Goal: Find contact information: Find contact information

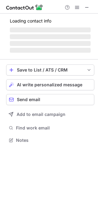
scroll to position [3, 3]
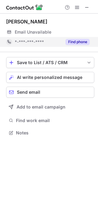
click at [74, 46] on div "Find phone" at bounding box center [76, 42] width 28 height 10
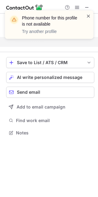
click at [87, 17] on span at bounding box center [88, 16] width 5 height 6
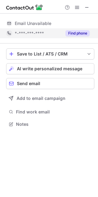
click at [78, 36] on div "Find phone" at bounding box center [76, 33] width 28 height 10
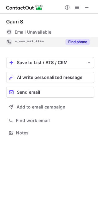
click at [79, 41] on button "Find phone" at bounding box center [78, 42] width 24 height 6
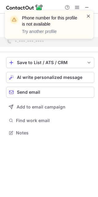
click at [90, 18] on span at bounding box center [88, 16] width 5 height 6
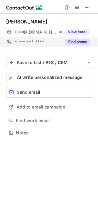
click at [69, 42] on button "Find phone" at bounding box center [78, 42] width 24 height 6
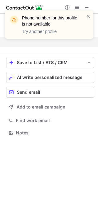
click at [89, 17] on span at bounding box center [88, 16] width 5 height 6
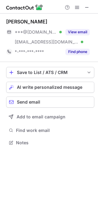
scroll to position [138, 98]
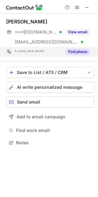
click at [80, 50] on button "Find phone" at bounding box center [78, 52] width 24 height 6
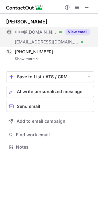
scroll to position [142, 98]
click at [78, 33] on button "View email" at bounding box center [78, 32] width 24 height 6
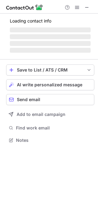
scroll to position [3, 3]
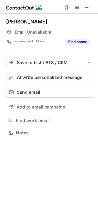
click at [82, 38] on div "Find phone" at bounding box center [76, 42] width 28 height 10
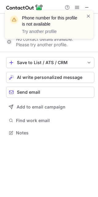
scroll to position [118, 98]
